Goal: Transaction & Acquisition: Purchase product/service

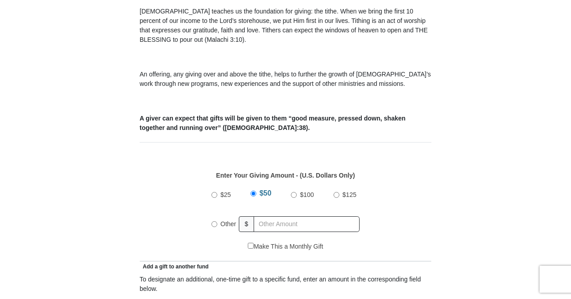
scroll to position [280, 0]
click at [213, 220] on input "Other" at bounding box center [215, 223] width 6 height 6
radio input "true"
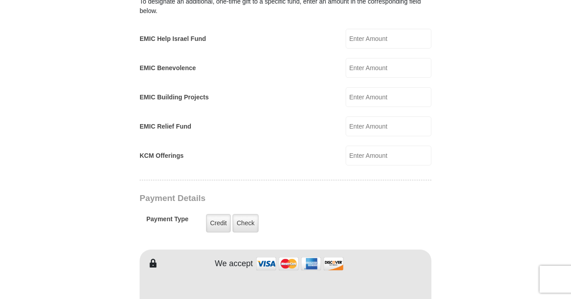
scroll to position [556, 0]
type input "40.00"
type input "[PERSON_NAME]"
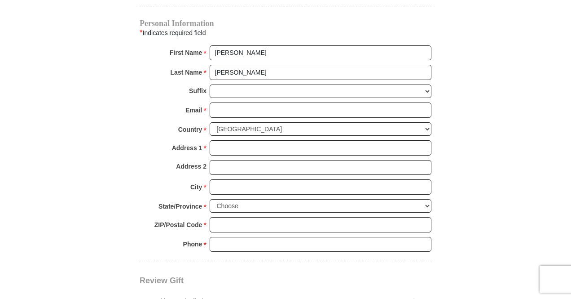
scroll to position [916, 0]
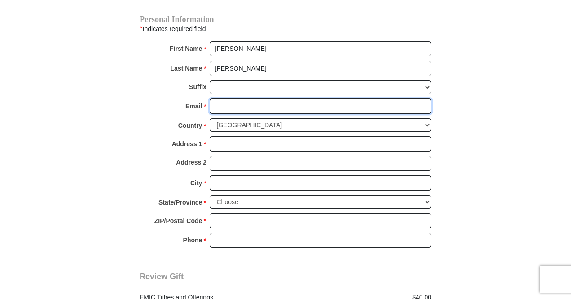
click at [271, 98] on input "Email *" at bounding box center [321, 105] width 222 height 15
type input "[EMAIL_ADDRESS][DOMAIN_NAME]"
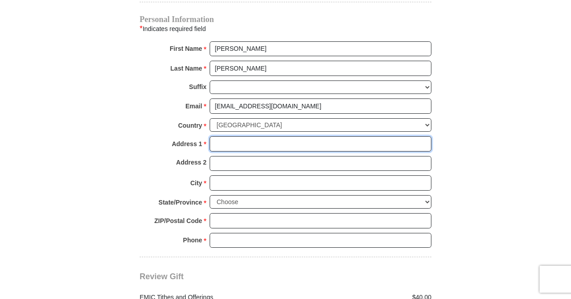
type input "1709 East Pacific Ave"
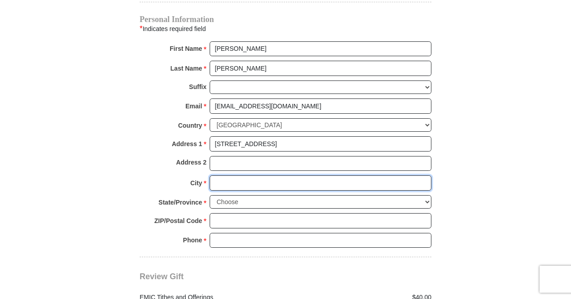
type input "SPOKANE"
select select "WA"
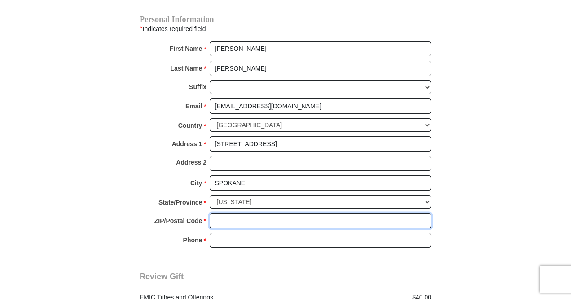
type input "99202"
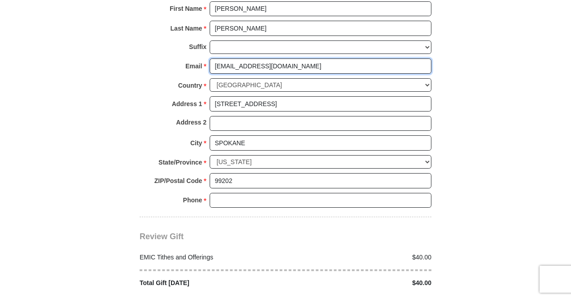
scroll to position [959, 0]
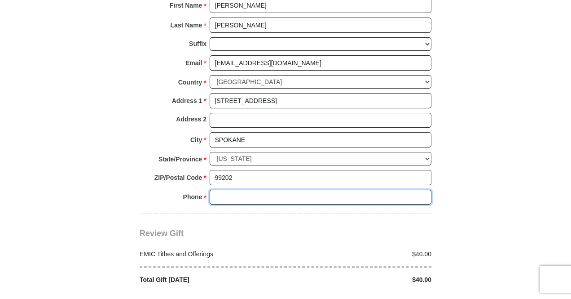
click at [293, 190] on input "Phone * *" at bounding box center [321, 197] width 222 height 15
type input "5099953273"
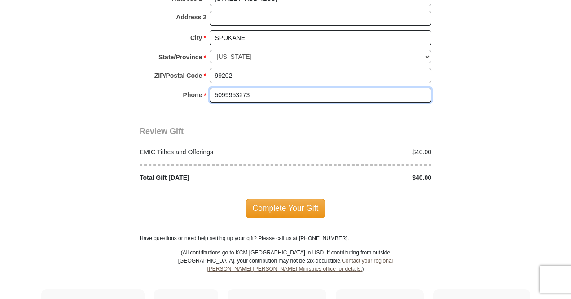
scroll to position [1063, 0]
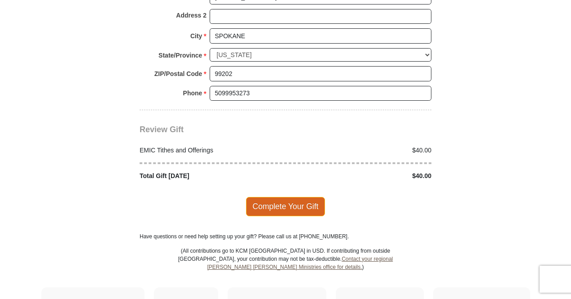
click at [282, 197] on span "Complete Your Gift" at bounding box center [285, 206] width 79 height 19
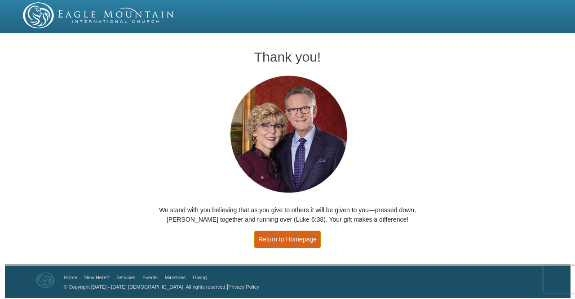
click at [286, 237] on link "Return to Homepage" at bounding box center [287, 239] width 66 height 18
